Goal: Task Accomplishment & Management: Complete application form

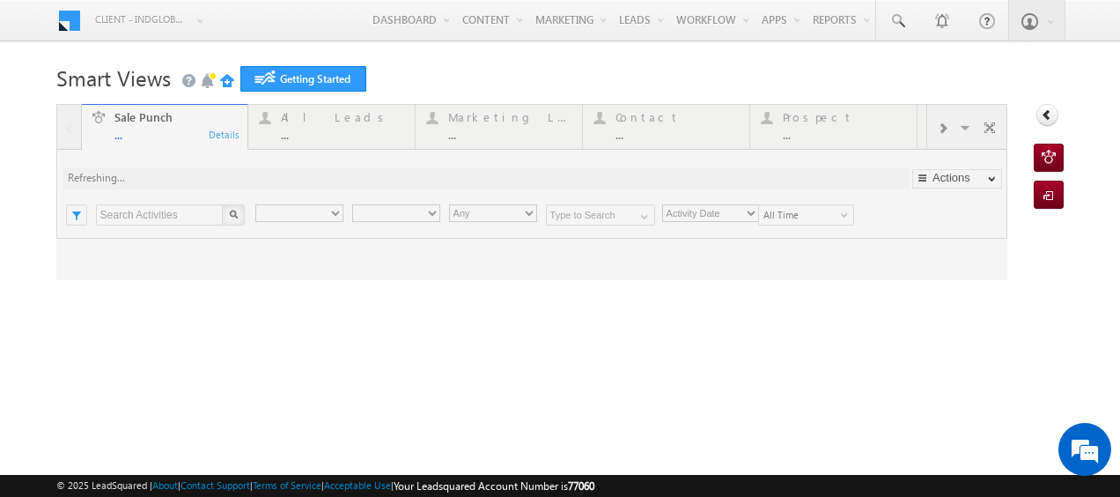
type input "Any Owner"
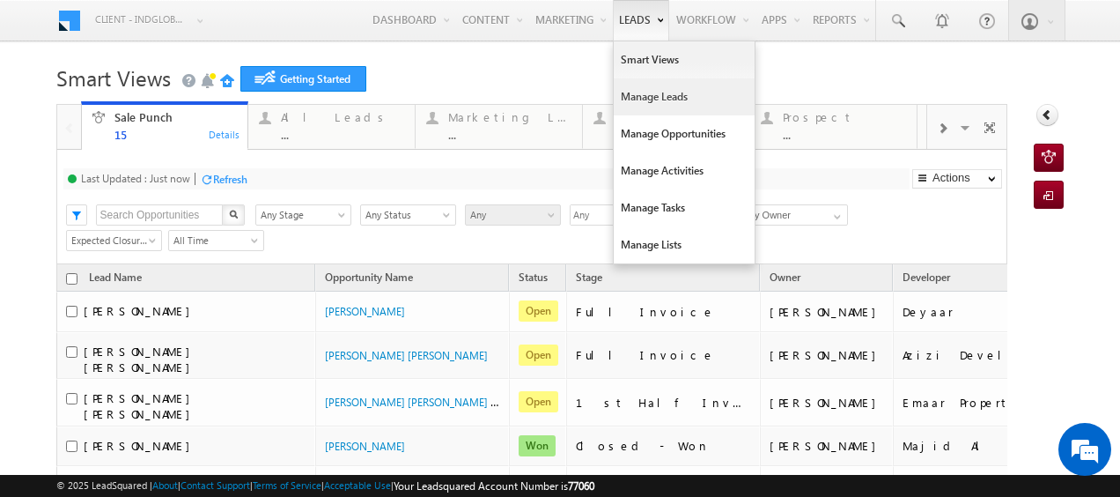
click at [646, 102] on link "Manage Leads" at bounding box center [684, 96] width 141 height 37
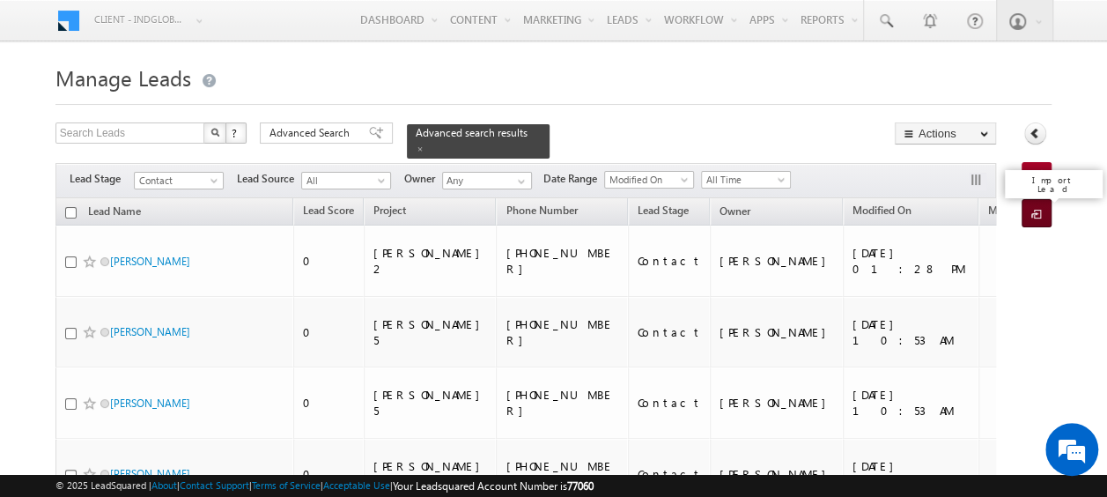
click at [1039, 213] on span at bounding box center [1039, 215] width 17 height 18
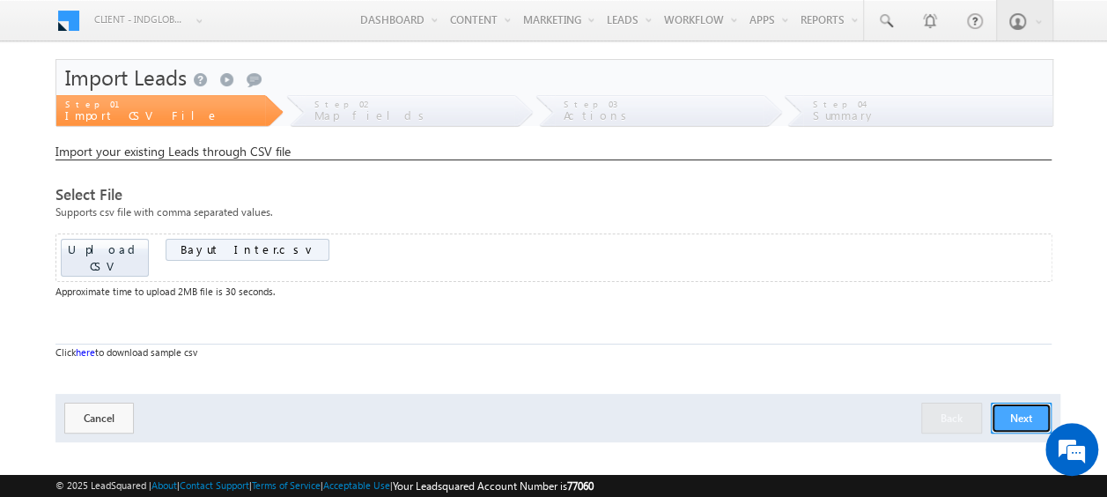
click at [1027, 402] on button "Next" at bounding box center [1021, 417] width 61 height 31
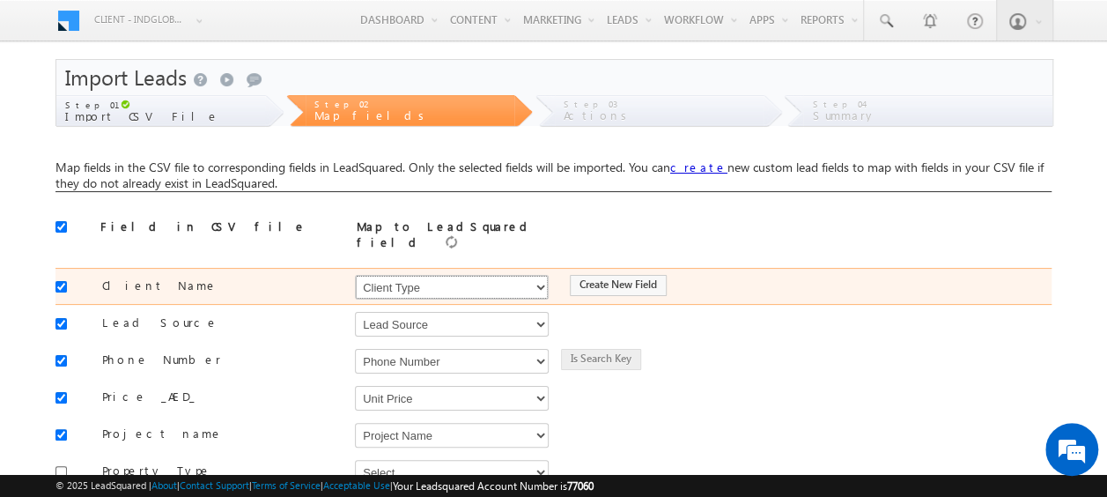
click at [402, 282] on select "Select Select Address 1 Address 2 Budget Building Name Buyer Persona Called Cam…" at bounding box center [452, 287] width 194 height 25
select select "FirstName"
click at [355, 275] on select "Select Select Address 1 Address 2 Budget Building Name Buyer Persona Called Cam…" at bounding box center [452, 287] width 194 height 25
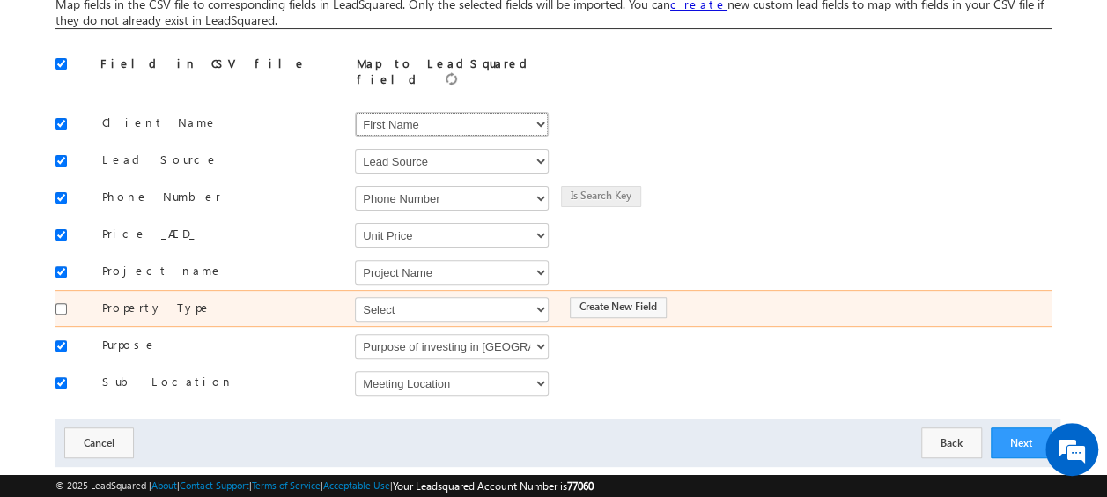
scroll to position [177, 0]
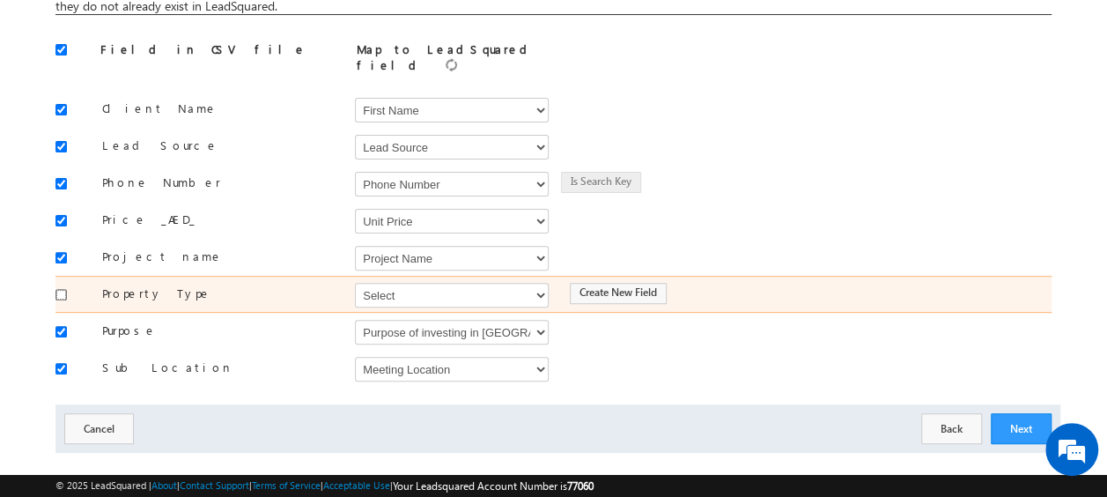
click at [62, 289] on input "checkbox" at bounding box center [60, 294] width 11 height 11
checkbox input "true"
click at [421, 289] on select "Select Select Address 1 Address 2 Budget Building Name Buyer Persona Called Cam…" at bounding box center [452, 295] width 194 height 25
select select "mx_Unit_Type"
click at [355, 283] on select "Select Select Address 1 Address 2 Budget Building Name Buyer Persona Called Cam…" at bounding box center [452, 295] width 194 height 25
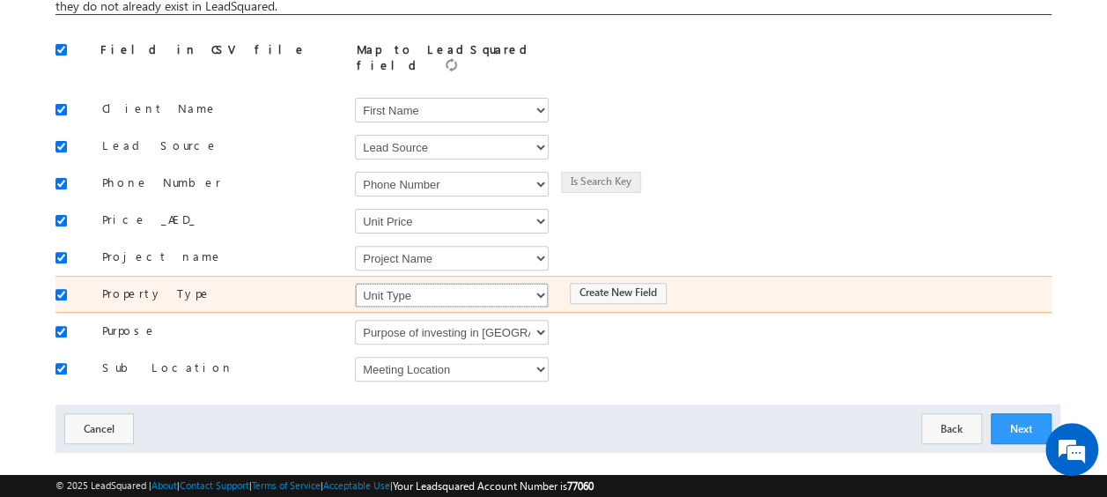
scroll to position [190, 0]
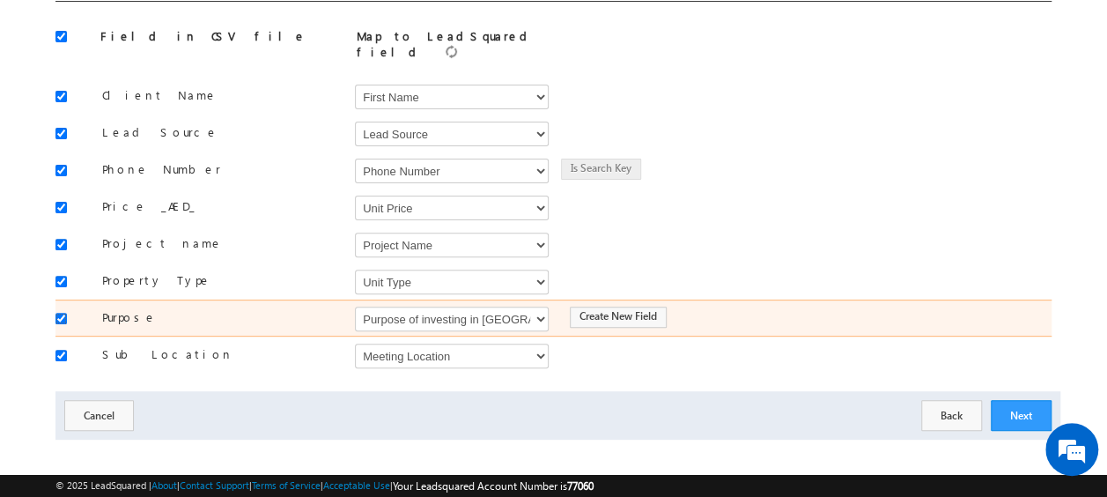
click at [63, 313] on input "checkbox" at bounding box center [60, 318] width 11 height 11
checkbox input "false"
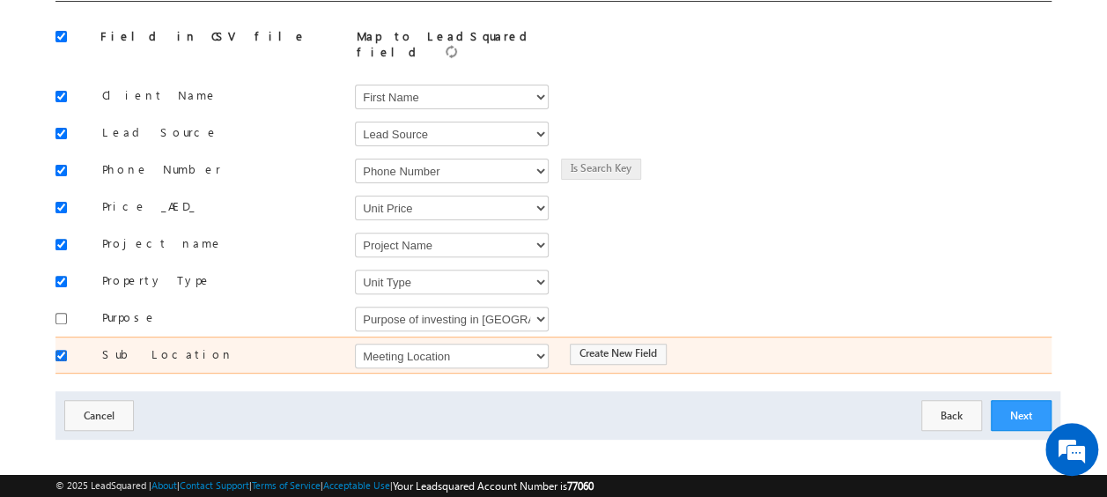
click at [62, 350] on input "checkbox" at bounding box center [60, 355] width 11 height 11
checkbox input "false"
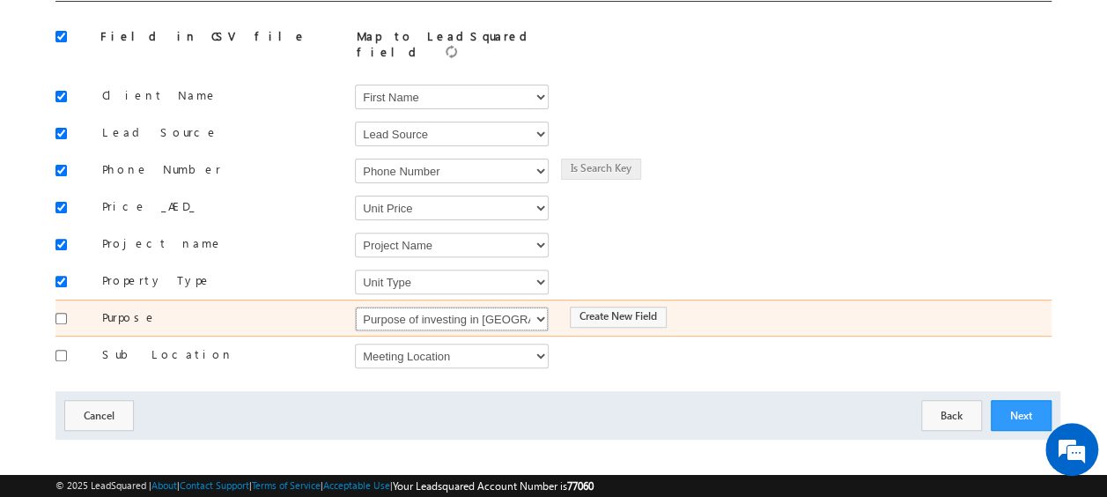
click at [492, 311] on select "Select Select Address 1 Address 2 Budget Building Name Buyer Persona Called Cam…" at bounding box center [452, 318] width 194 height 25
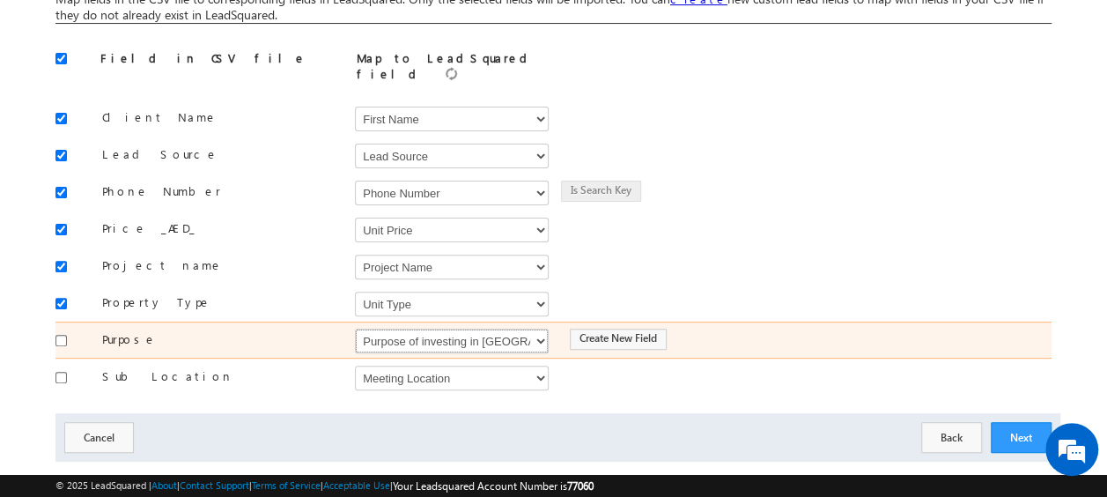
scroll to position [167, 0]
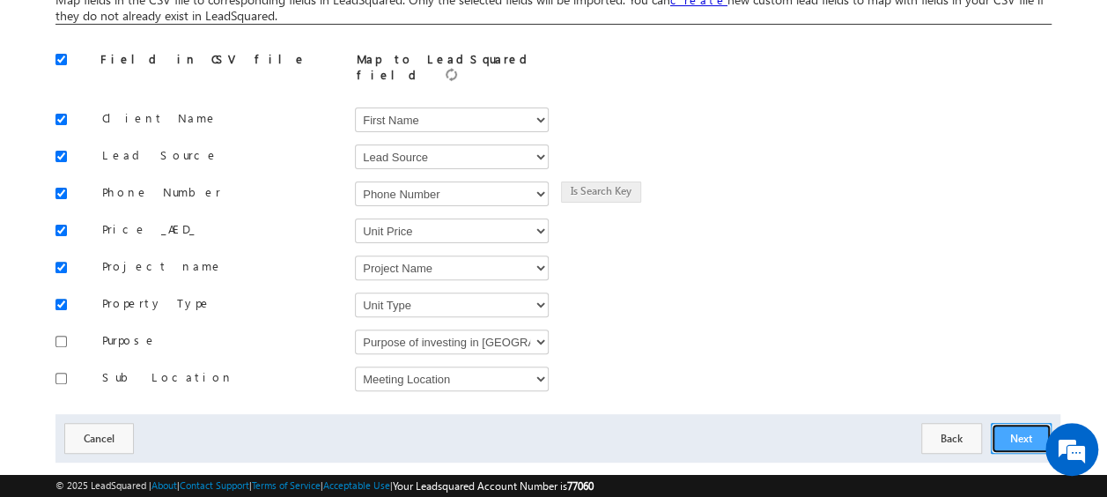
click at [1012, 423] on button "Next" at bounding box center [1021, 438] width 61 height 31
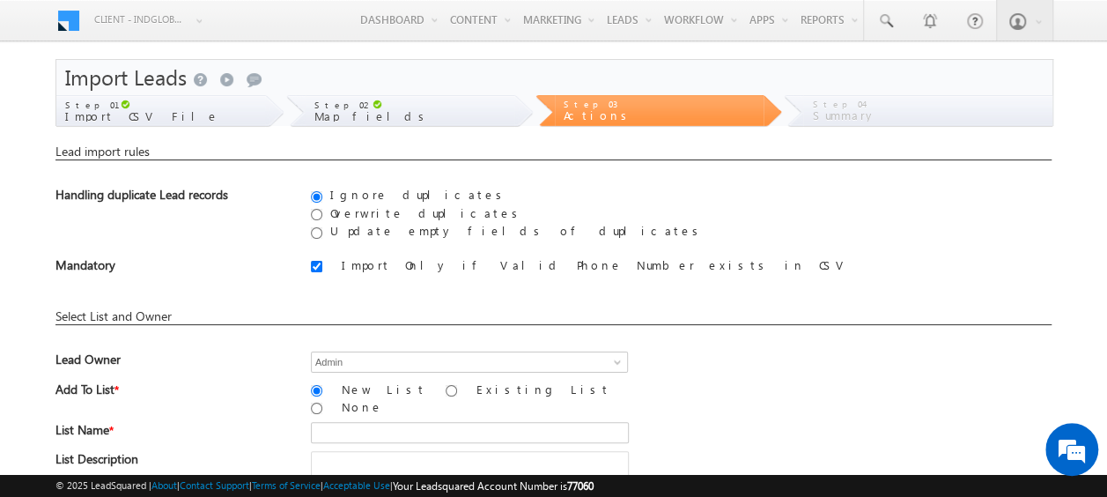
scroll to position [88, 0]
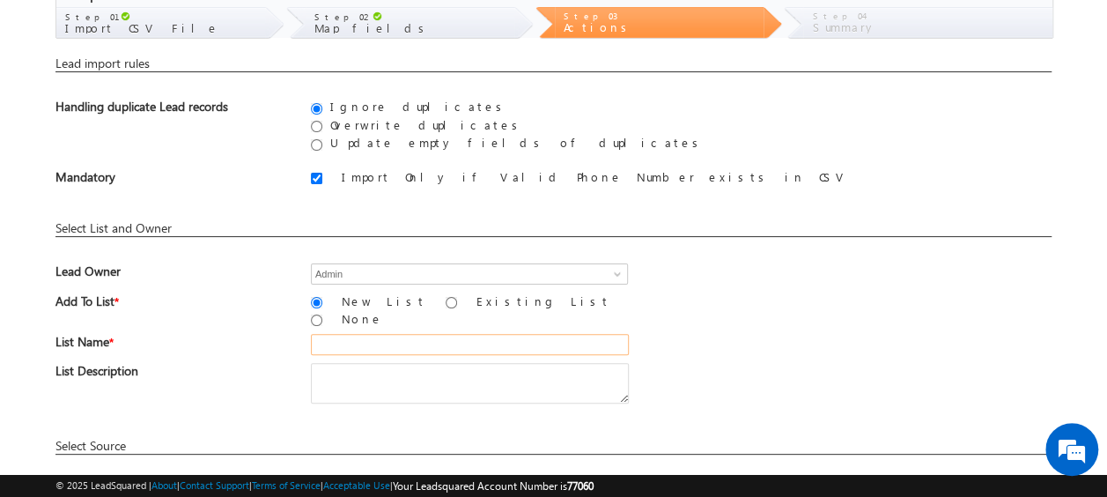
click at [343, 334] on input "text" at bounding box center [470, 344] width 318 height 21
click at [262, 334] on span "List Name *" at bounding box center [170, 347] width 230 height 26
click at [358, 341] on input "bay" at bounding box center [470, 344] width 318 height 21
type input "bayut_International_01"
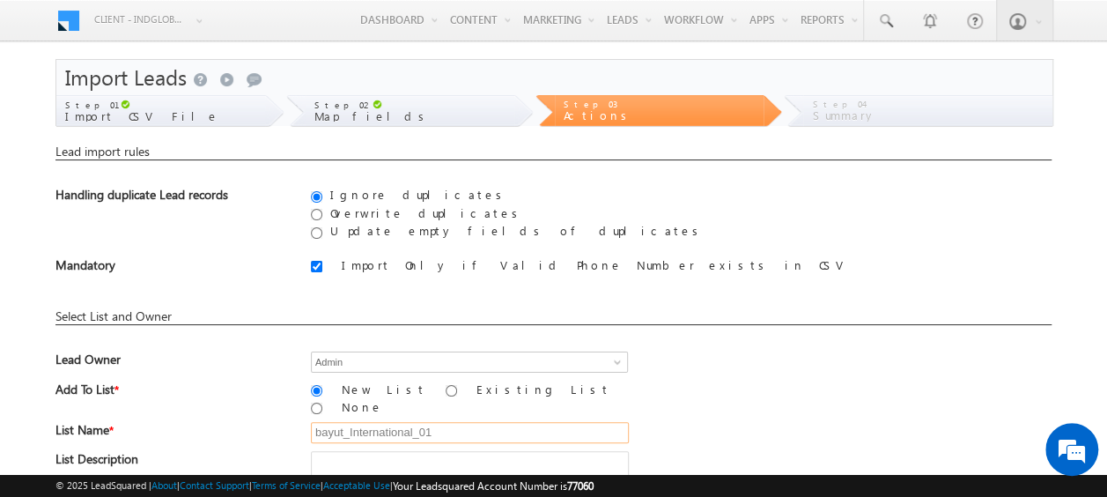
scroll to position [259, 0]
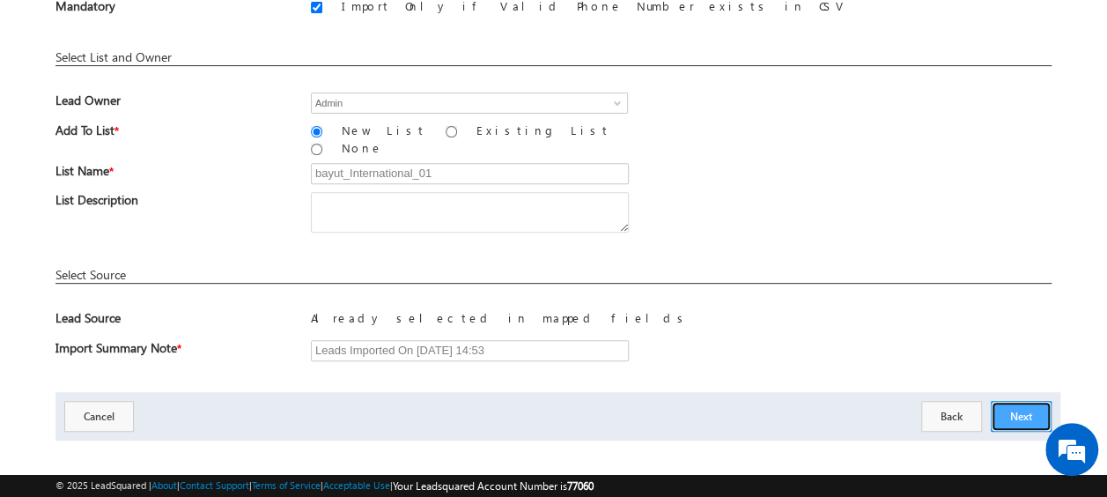
click at [1034, 401] on button "Next" at bounding box center [1021, 416] width 61 height 31
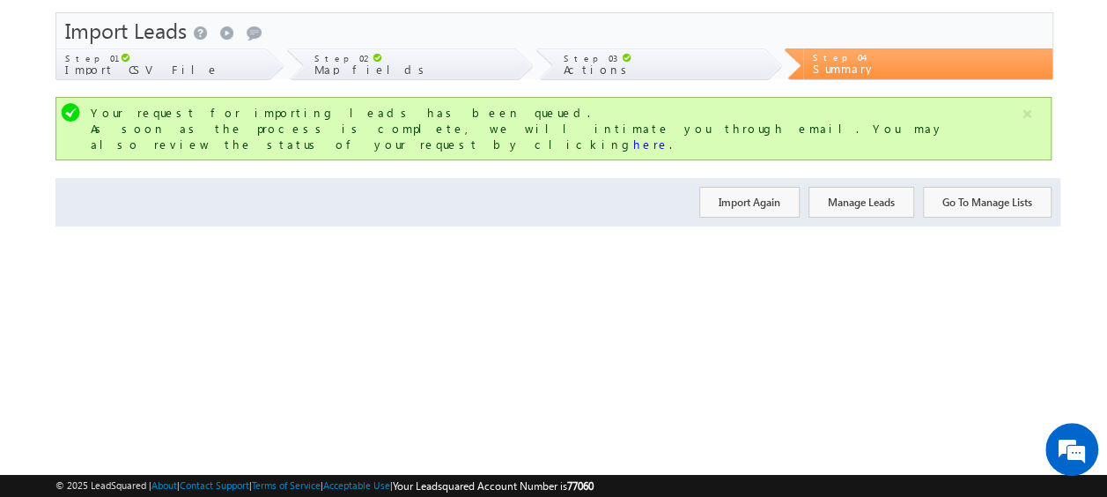
scroll to position [0, 0]
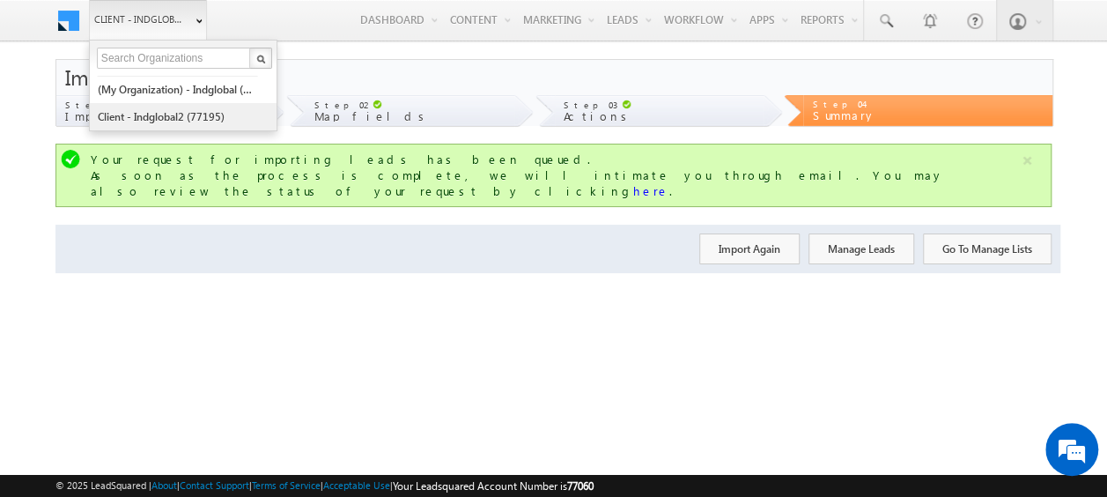
click at [178, 110] on link "Client - indglobal2 (77195)" at bounding box center [177, 116] width 161 height 27
